Goal: Task Accomplishment & Management: Manage account settings

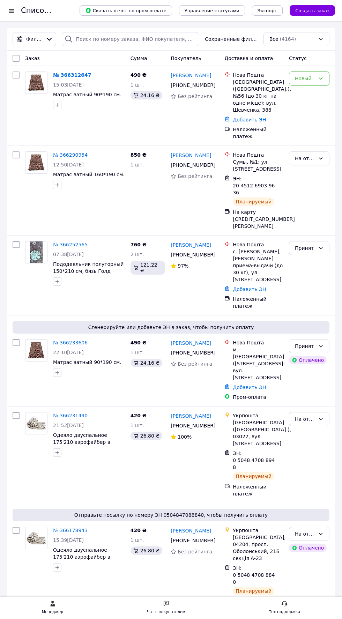
click at [323, 78] on icon at bounding box center [321, 79] width 6 height 6
click at [304, 92] on li "Принят" at bounding box center [309, 93] width 40 height 13
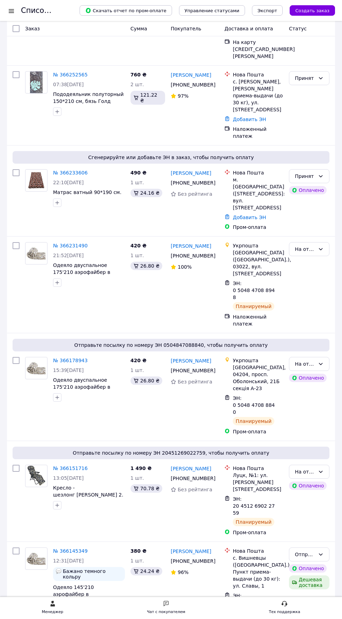
scroll to position [174, 0]
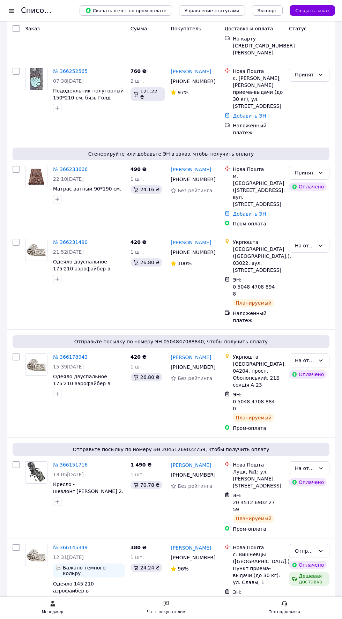
click at [318, 466] on icon at bounding box center [321, 469] width 6 height 6
click at [311, 451] on li "Отправлен НП" at bounding box center [309, 451] width 40 height 20
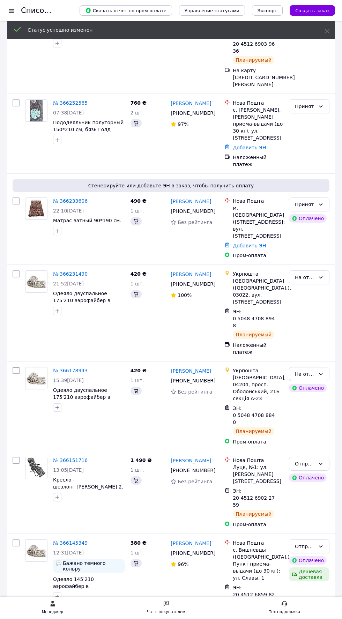
scroll to position [0, 0]
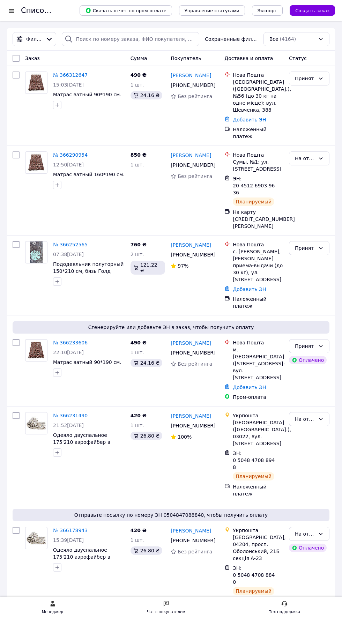
click at [319, 156] on icon at bounding box center [321, 159] width 6 height 6
click at [70, 152] on link "№ 366290954" at bounding box center [70, 155] width 35 height 6
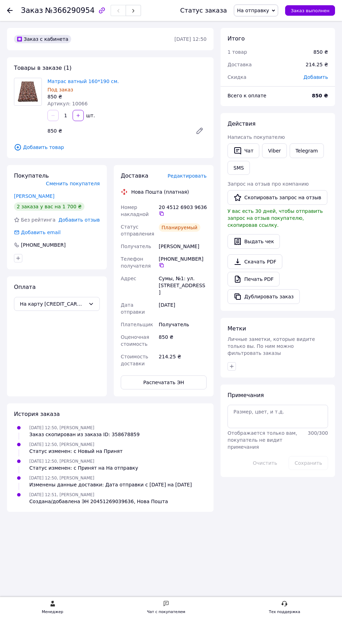
click at [159, 212] on icon at bounding box center [162, 214] width 6 height 6
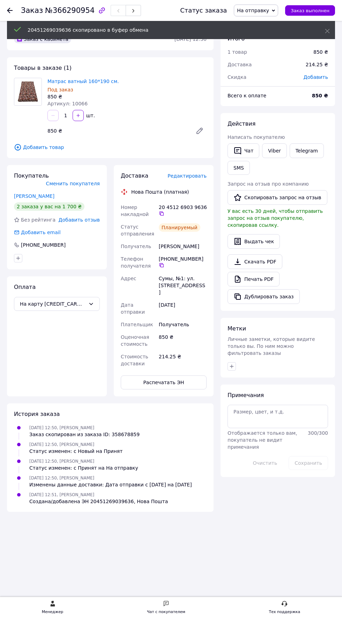
click at [319, 12] on span "Заказ выполнен" at bounding box center [310, 10] width 39 height 5
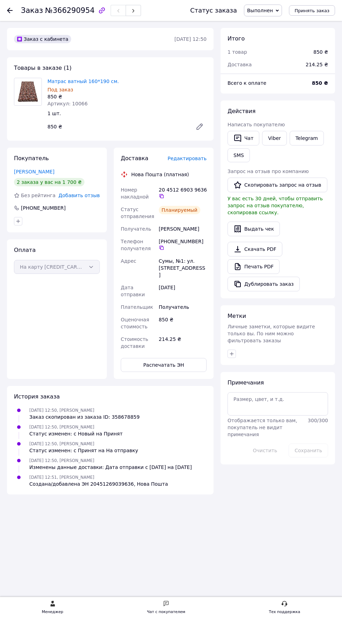
click at [10, 10] on use at bounding box center [10, 11] width 6 height 6
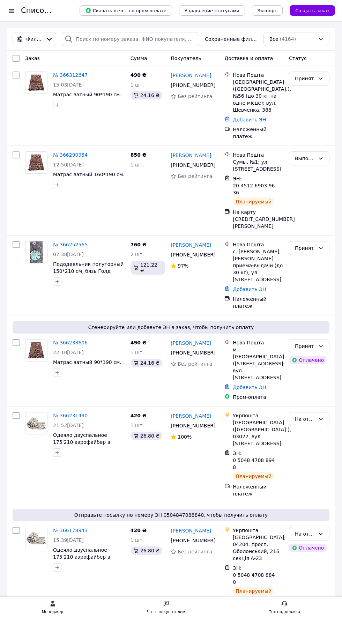
click at [321, 531] on icon at bounding box center [321, 534] width 6 height 6
click at [311, 535] on li "Отправлен Укрпочтой" at bounding box center [309, 535] width 40 height 20
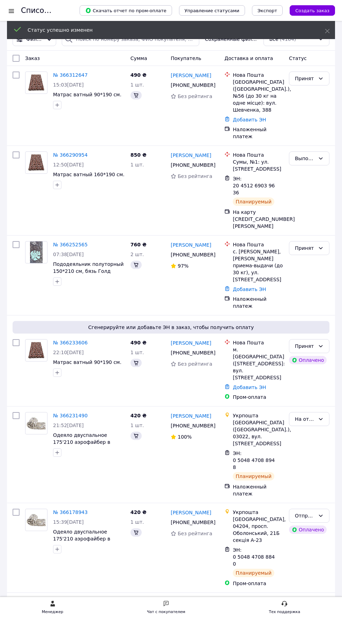
click at [75, 413] on link "№ 366231490" at bounding box center [70, 416] width 35 height 6
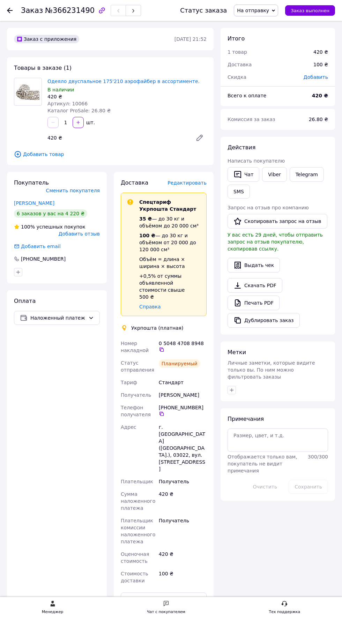
click at [164, 347] on icon at bounding box center [162, 350] width 6 height 6
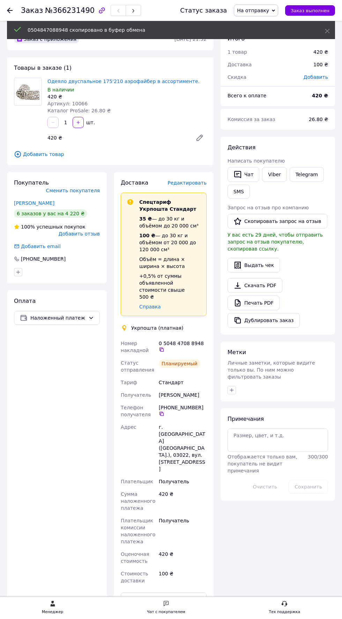
click at [244, 193] on button "SMS" at bounding box center [239, 192] width 22 height 14
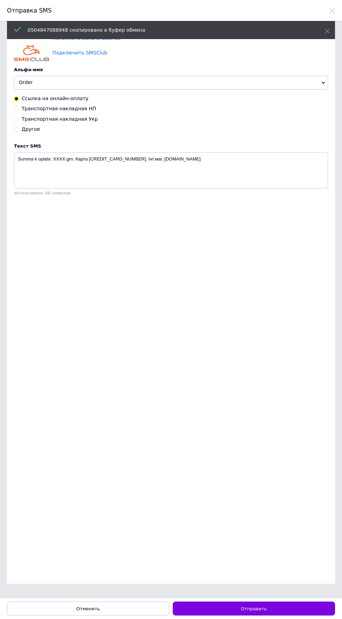
click at [70, 120] on span "Транспортная накладная Укр" at bounding box center [60, 119] width 76 height 6
click at [19, 120] on input "Транспортная накладная Укр" at bounding box center [16, 118] width 5 height 5
radio input "true"
radio input "false"
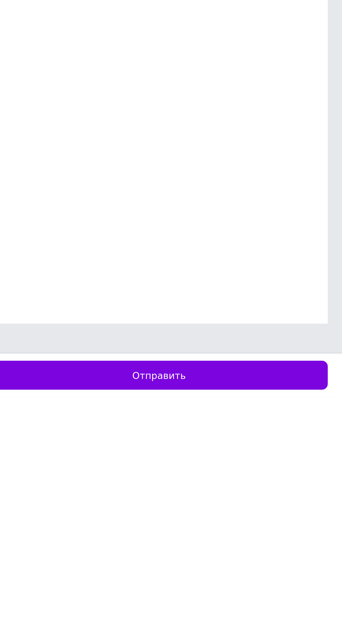
type textarea "Укрпошта 0504847088948. Дякую! Інт.маг. [DOMAIN_NAME]"
click at [276, 609] on button "Отправить" at bounding box center [254, 609] width 162 height 14
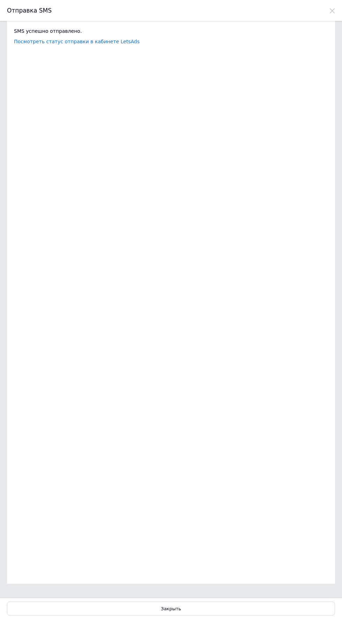
click at [214, 614] on div "Закрыть" at bounding box center [171, 609] width 328 height 14
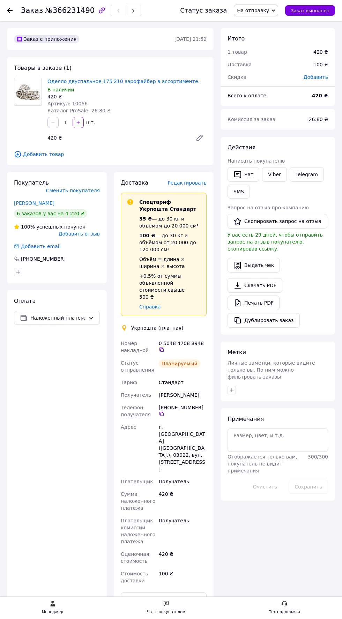
click at [260, 12] on span "На отправку" at bounding box center [253, 11] width 32 height 6
click at [276, 74] on li "Отправлен Укрпочтой" at bounding box center [272, 75] width 76 height 10
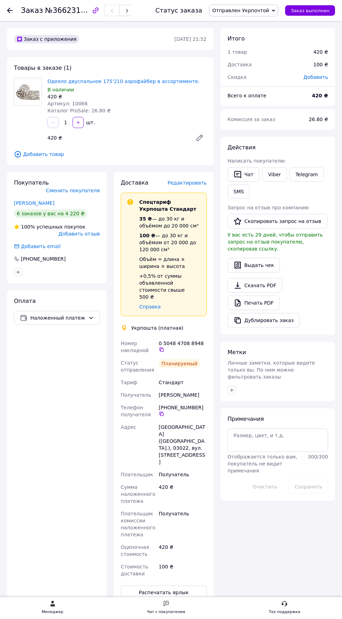
click at [12, 13] on div at bounding box center [10, 10] width 6 height 7
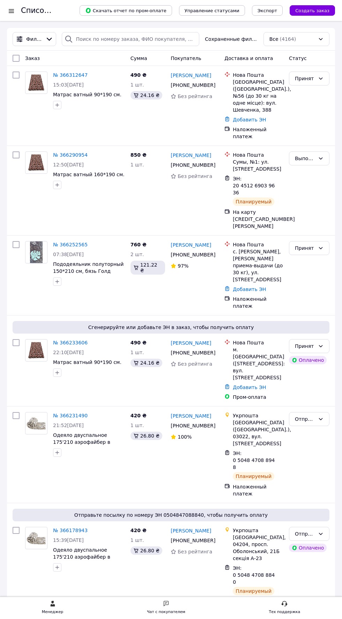
click at [12, 10] on div at bounding box center [11, 10] width 9 height 7
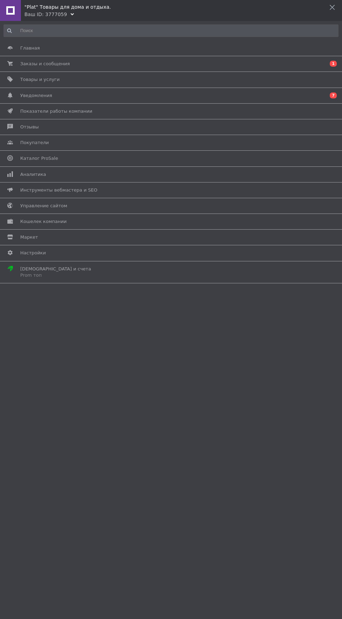
click at [65, 81] on span "Товары и услуги" at bounding box center [169, 79] width 299 height 6
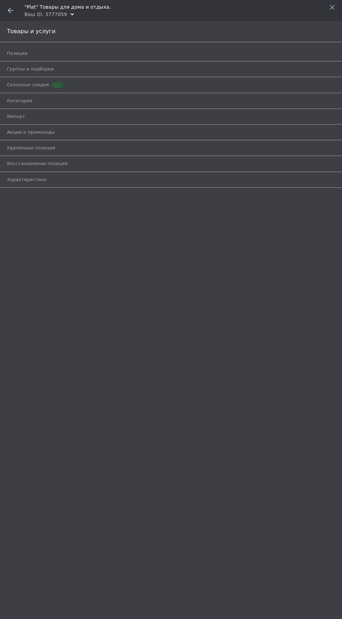
click at [28, 54] on span "Позиции" at bounding box center [163, 53] width 312 height 6
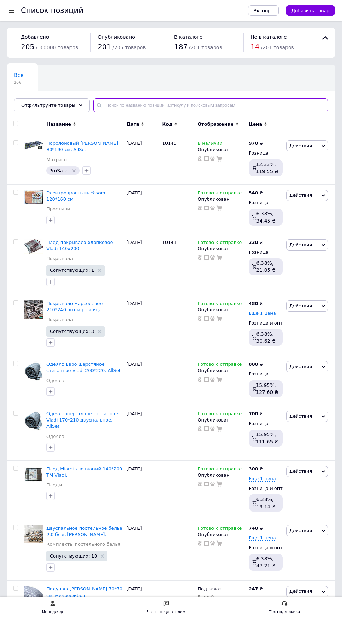
click at [139, 108] on input "text" at bounding box center [210, 105] width 235 height 14
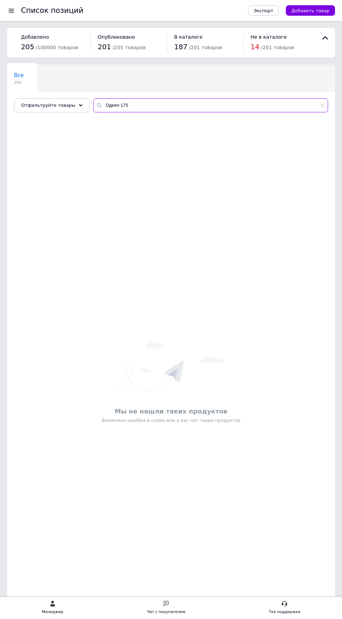
click at [165, 104] on input "Одеял 175" at bounding box center [210, 105] width 235 height 14
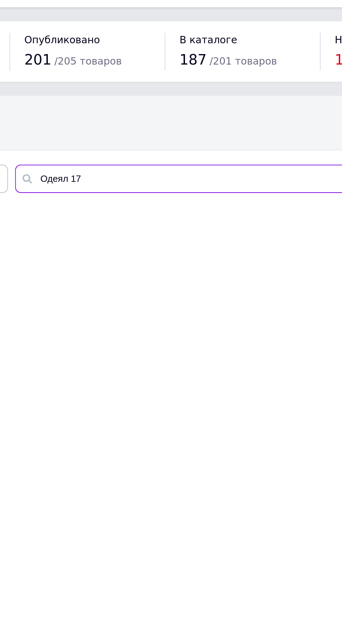
type input "Одеял 175"
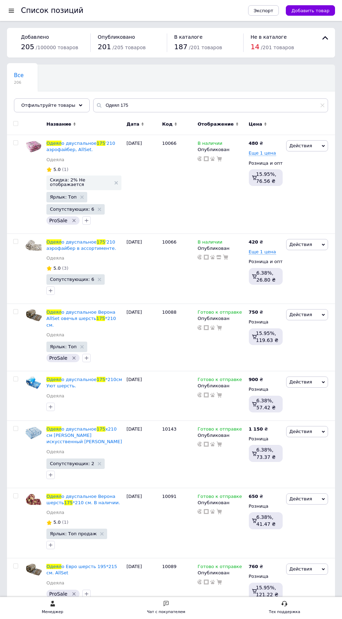
click at [83, 143] on span "о двуспальное" at bounding box center [78, 143] width 35 height 5
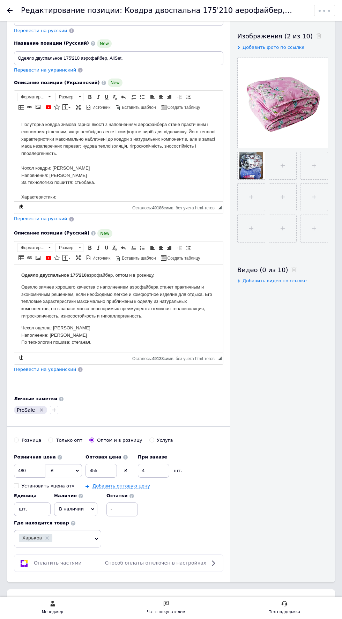
scroll to position [128, 0]
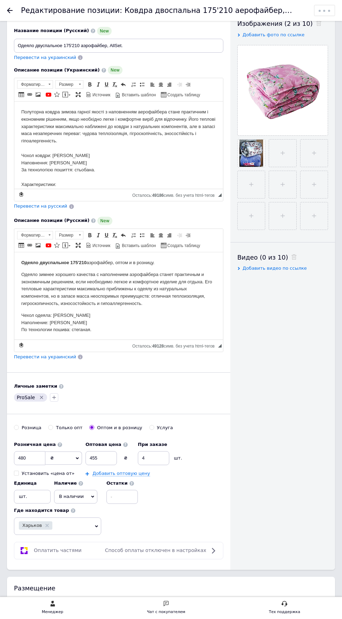
click at [86, 490] on span "В наличии" at bounding box center [75, 496] width 43 height 13
click at [78, 516] on li "Под заказ" at bounding box center [75, 521] width 43 height 10
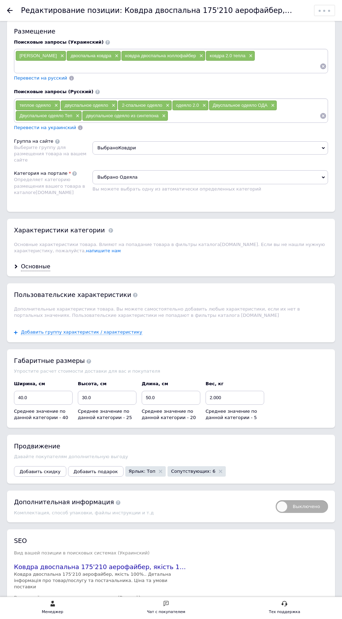
scroll to position [721, 0]
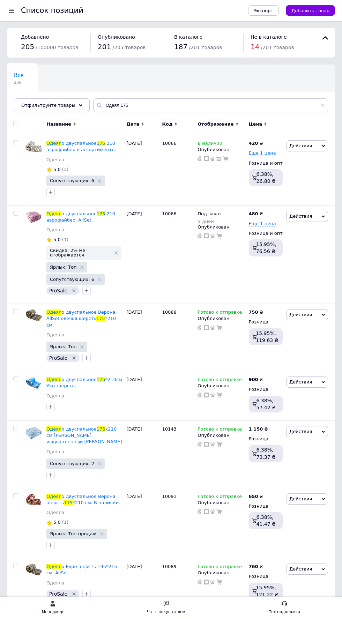
click at [81, 145] on span "о двуспальное" at bounding box center [78, 143] width 35 height 5
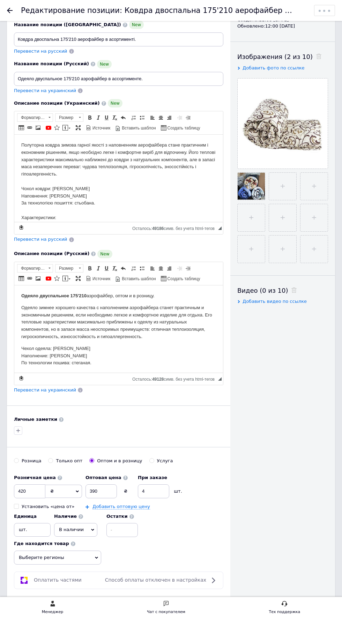
scroll to position [97, 0]
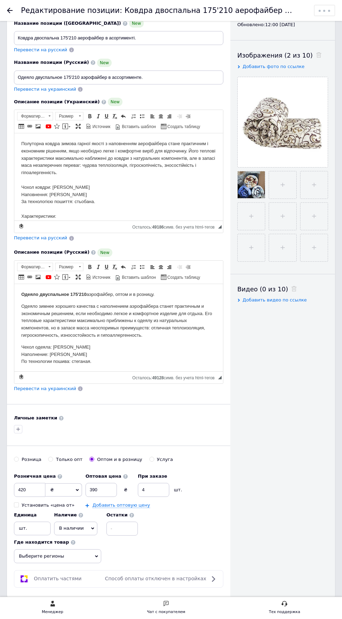
click at [91, 528] on icon at bounding box center [92, 529] width 3 height 2
click at [77, 548] on li "Под заказ" at bounding box center [75, 553] width 43 height 10
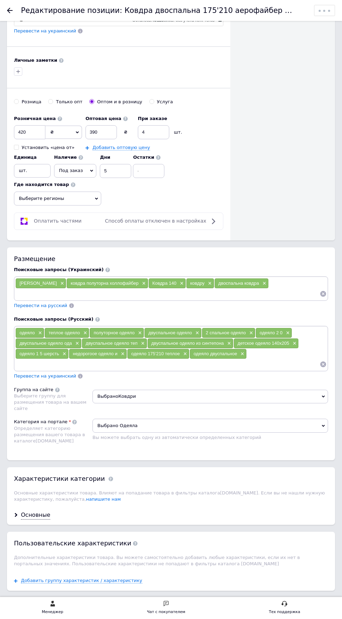
scroll to position [738, 0]
